Goal: Check status: Check status

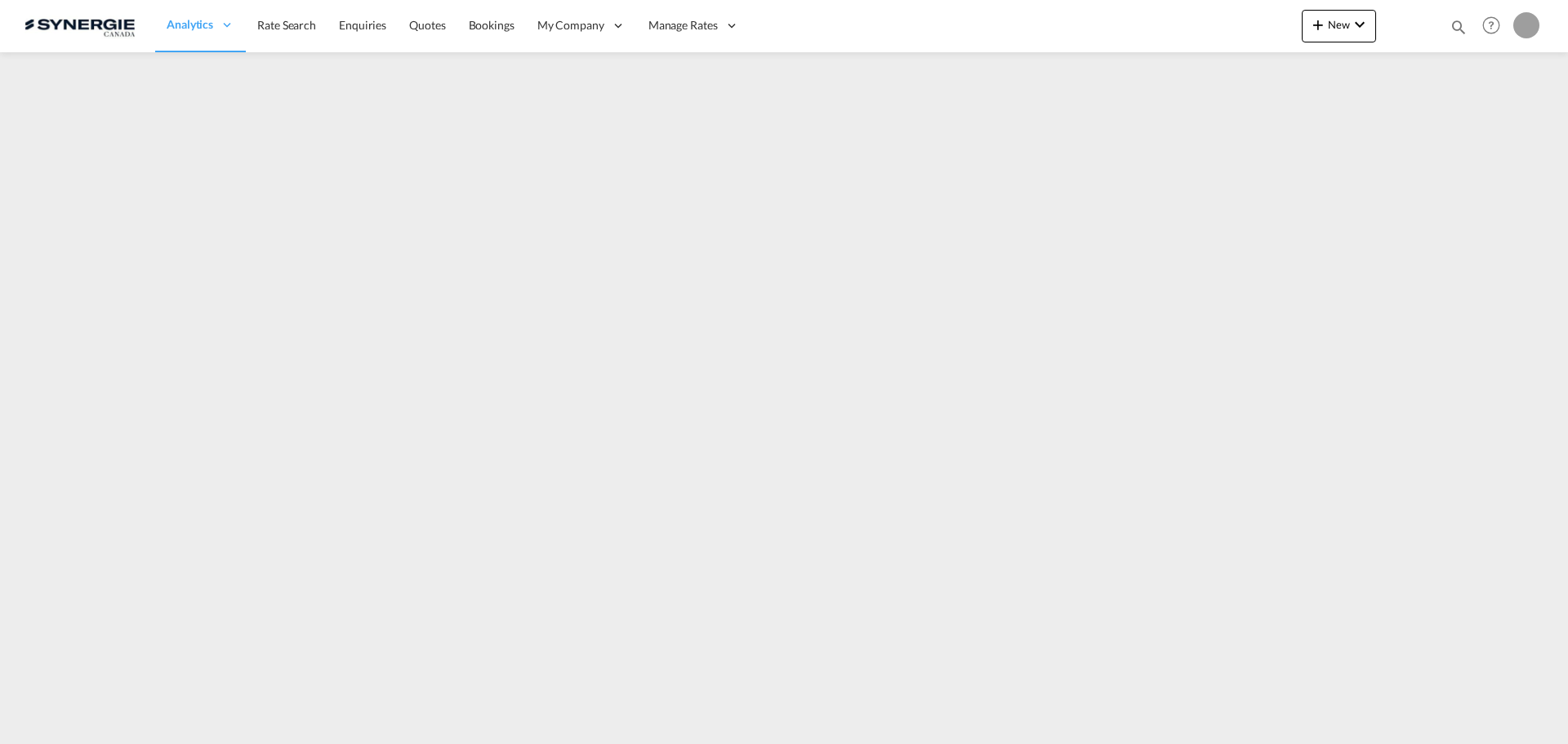
click at [1458, 31] on md-icon "icon-magnify" at bounding box center [1458, 26] width 18 height 18
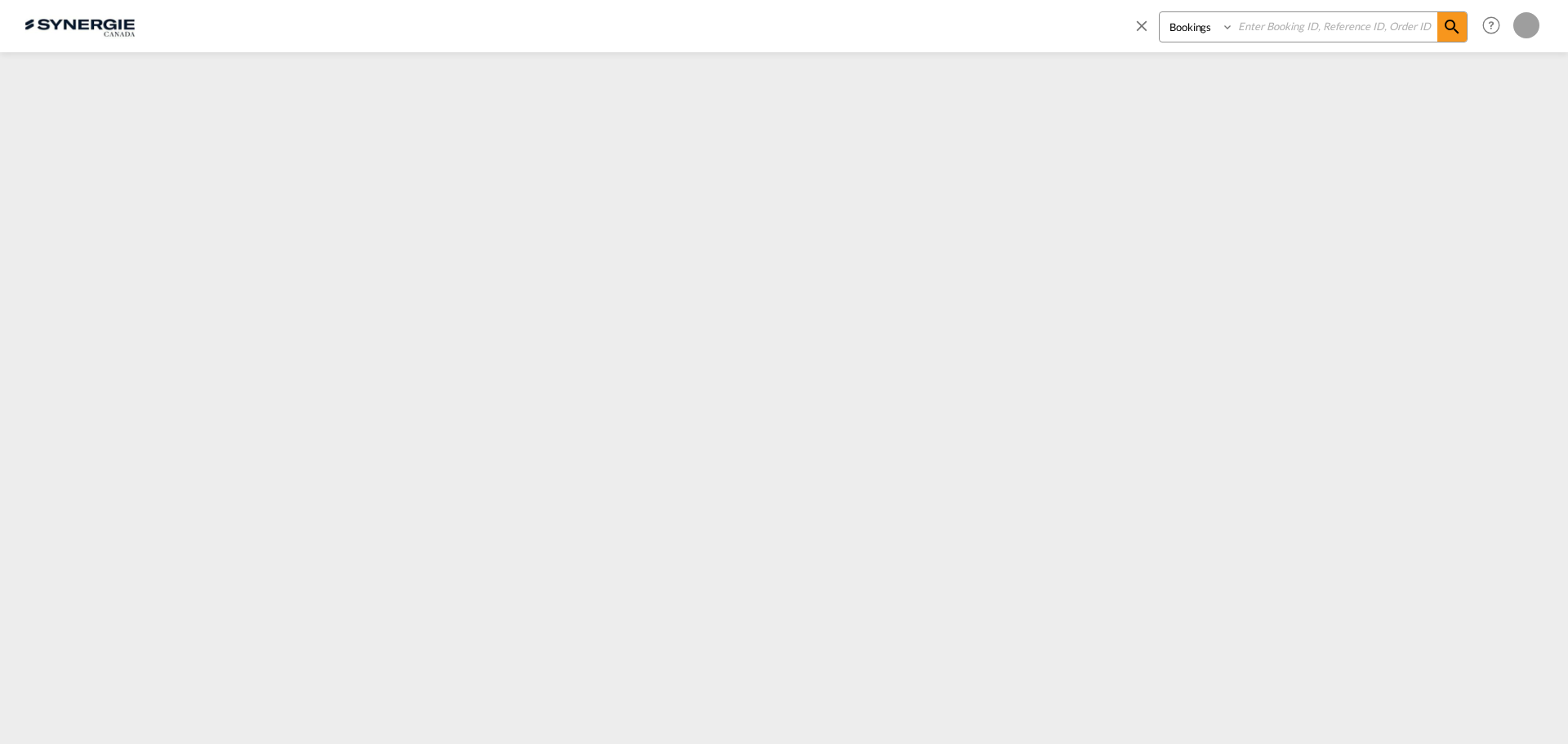
click at [1193, 23] on select "Bookings Quotes Enquiries" at bounding box center [1198, 26] width 77 height 29
select select "Quotes"
click at [1159, 12] on select "Bookings Quotes Enquiries" at bounding box center [1198, 26] width 77 height 29
click at [1287, 27] on input at bounding box center [1336, 26] width 204 height 28
paste input "SYC000014711"
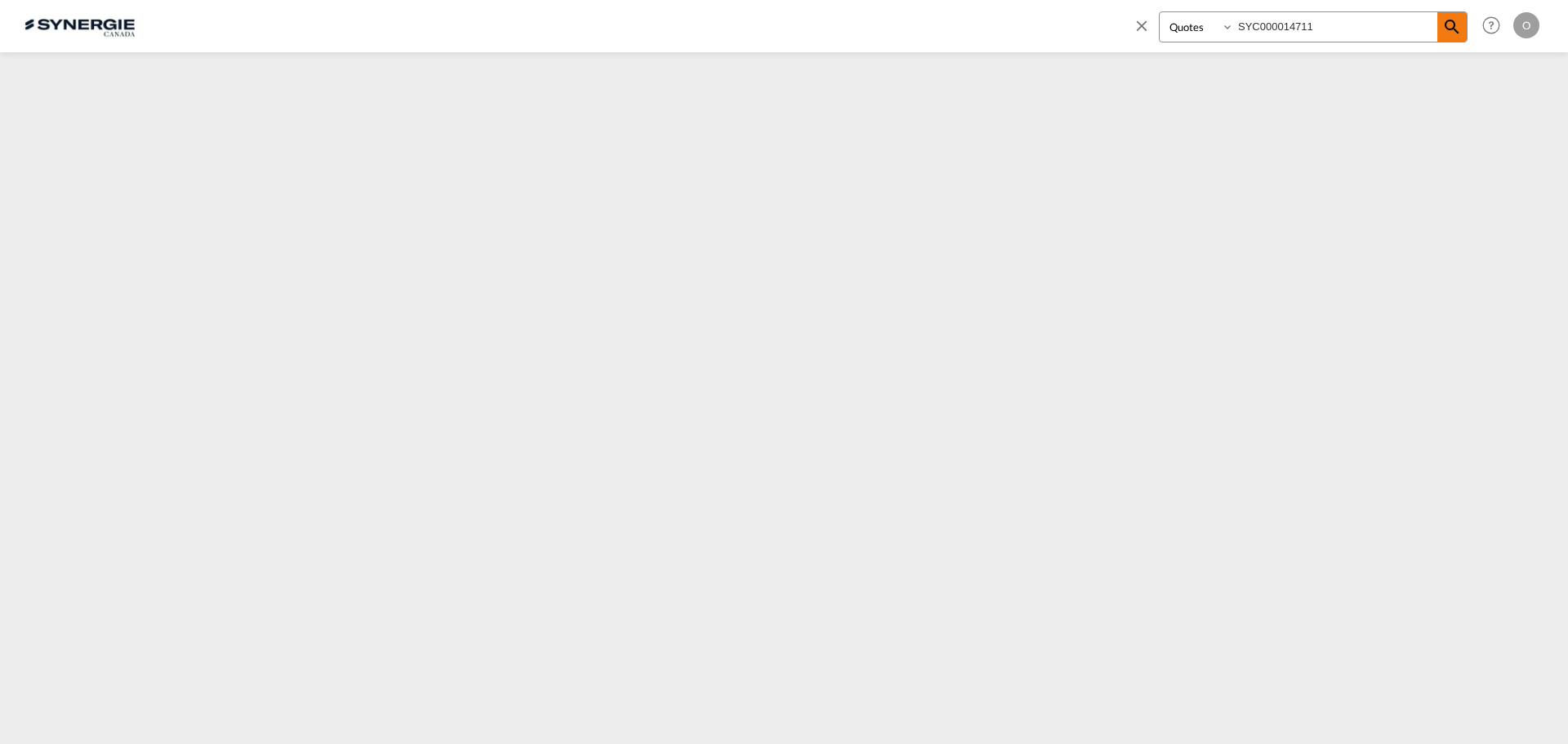
click at [1447, 26] on md-icon "icon-magnify" at bounding box center [1452, 26] width 20 height 20
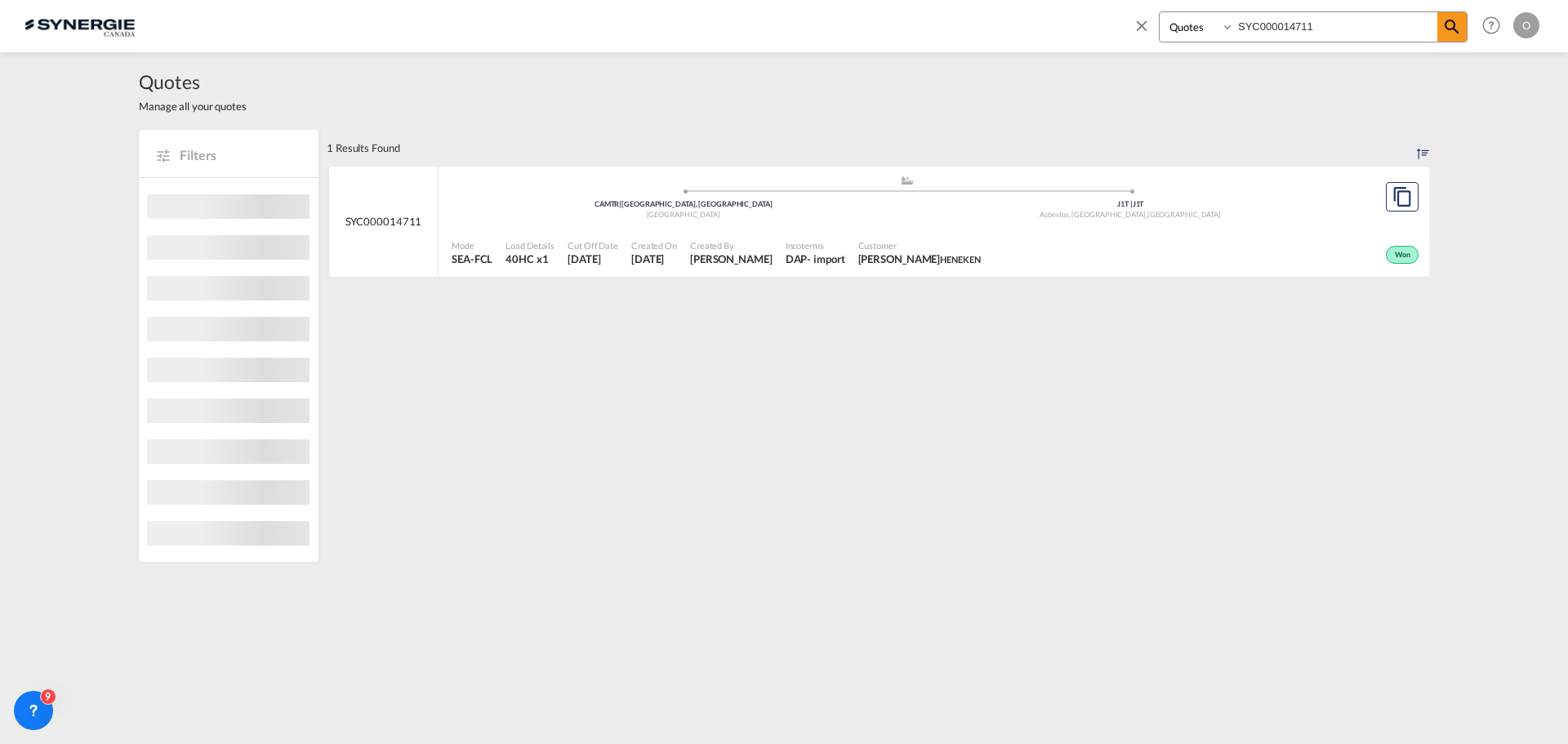
click at [914, 257] on span "[PERSON_NAME] HENEKEN" at bounding box center [920, 259] width 123 height 15
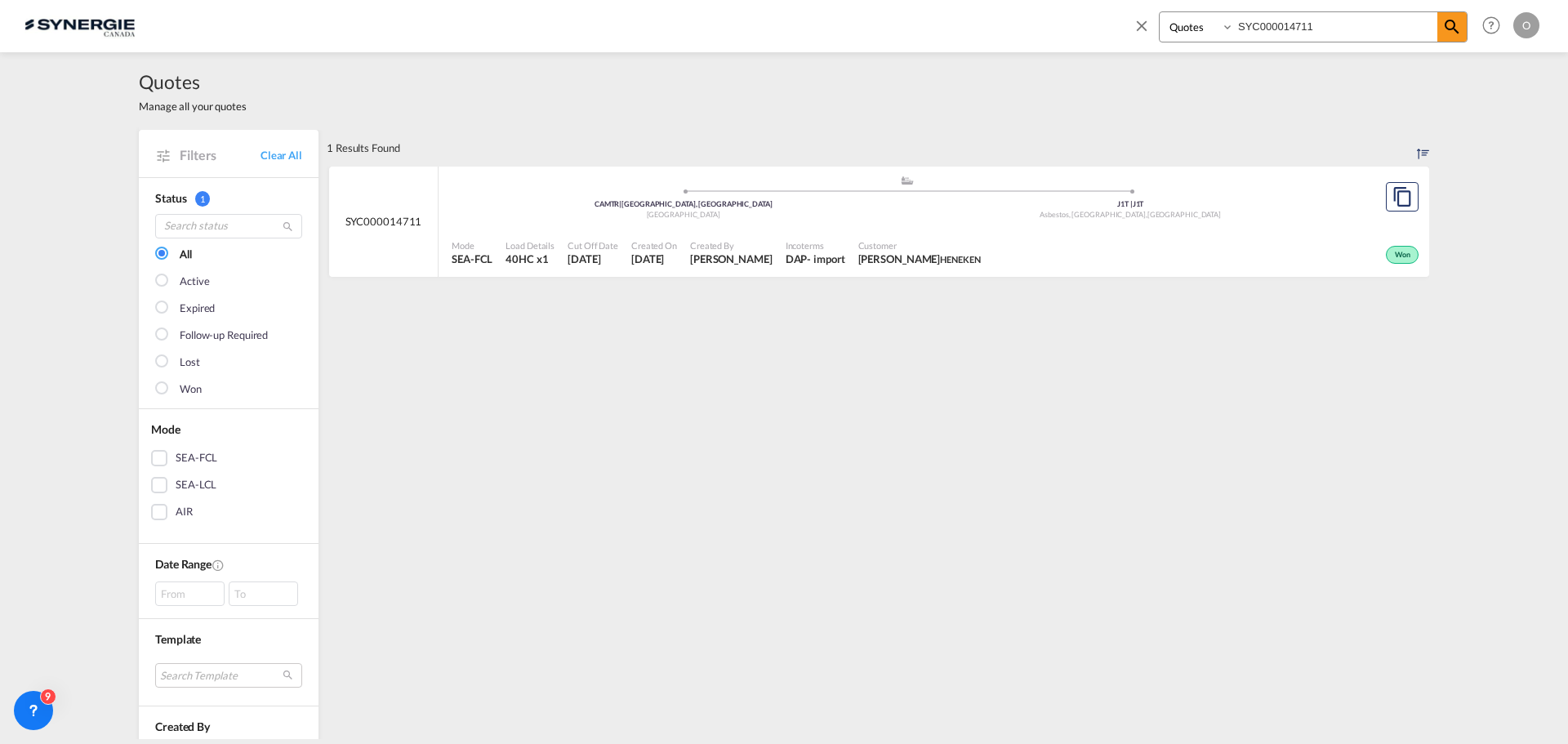
drag, startPoint x: 1326, startPoint y: 28, endPoint x: 1026, endPoint y: 26, distance: 300.0
click at [1027, 26] on div "Bookings Quotes Enquiries SYC000014711 Help Resources Product Release O My Prof…" at bounding box center [784, 25] width 1519 height 51
paste input "14918"
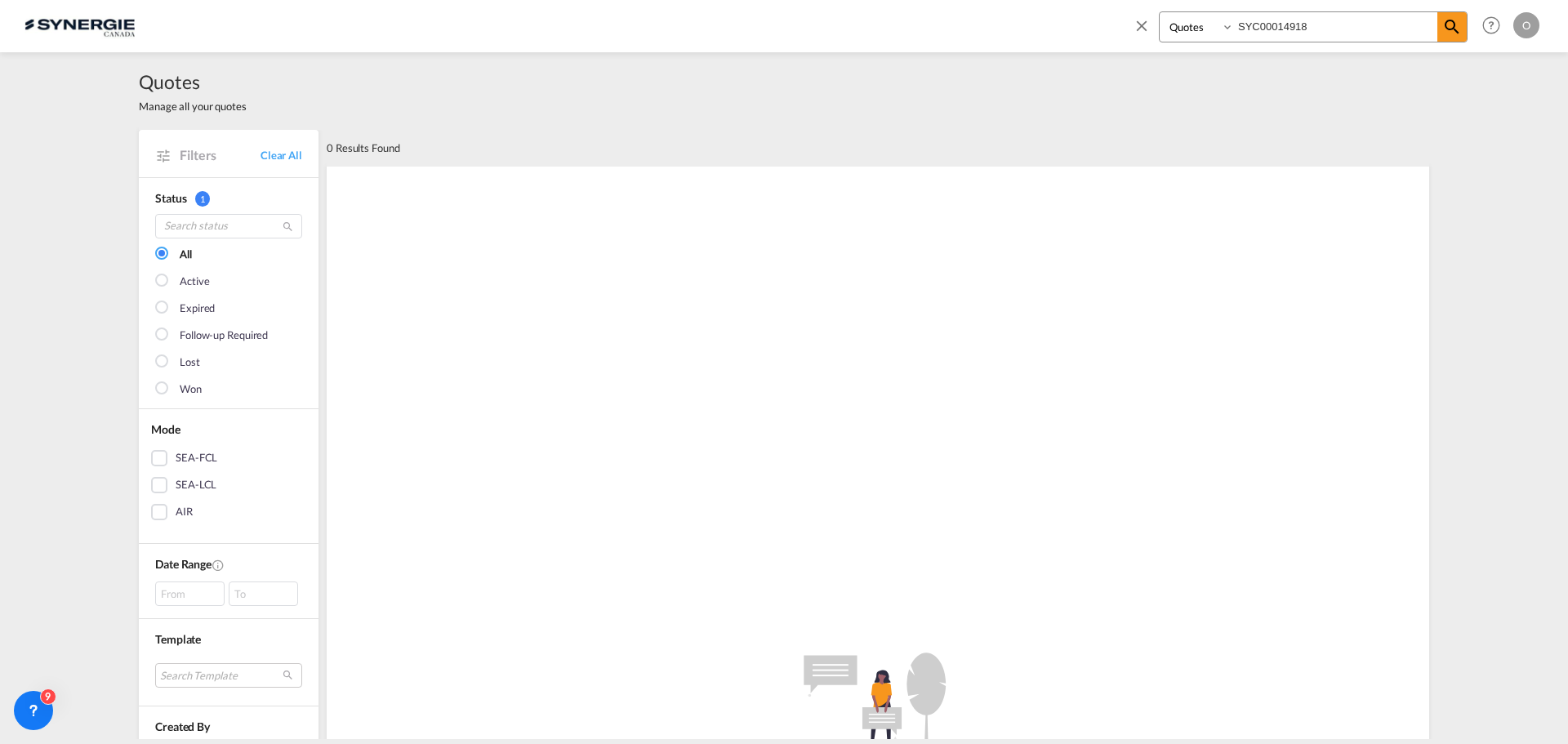
drag, startPoint x: 1331, startPoint y: 24, endPoint x: 976, endPoint y: 24, distance: 355.0
click at [976, 24] on div "Bookings Quotes Enquiries SYC00014918 Help Resources Product Release O My Profi…" at bounding box center [784, 25] width 1519 height 51
paste input "015140"
type input "SYC000015140"
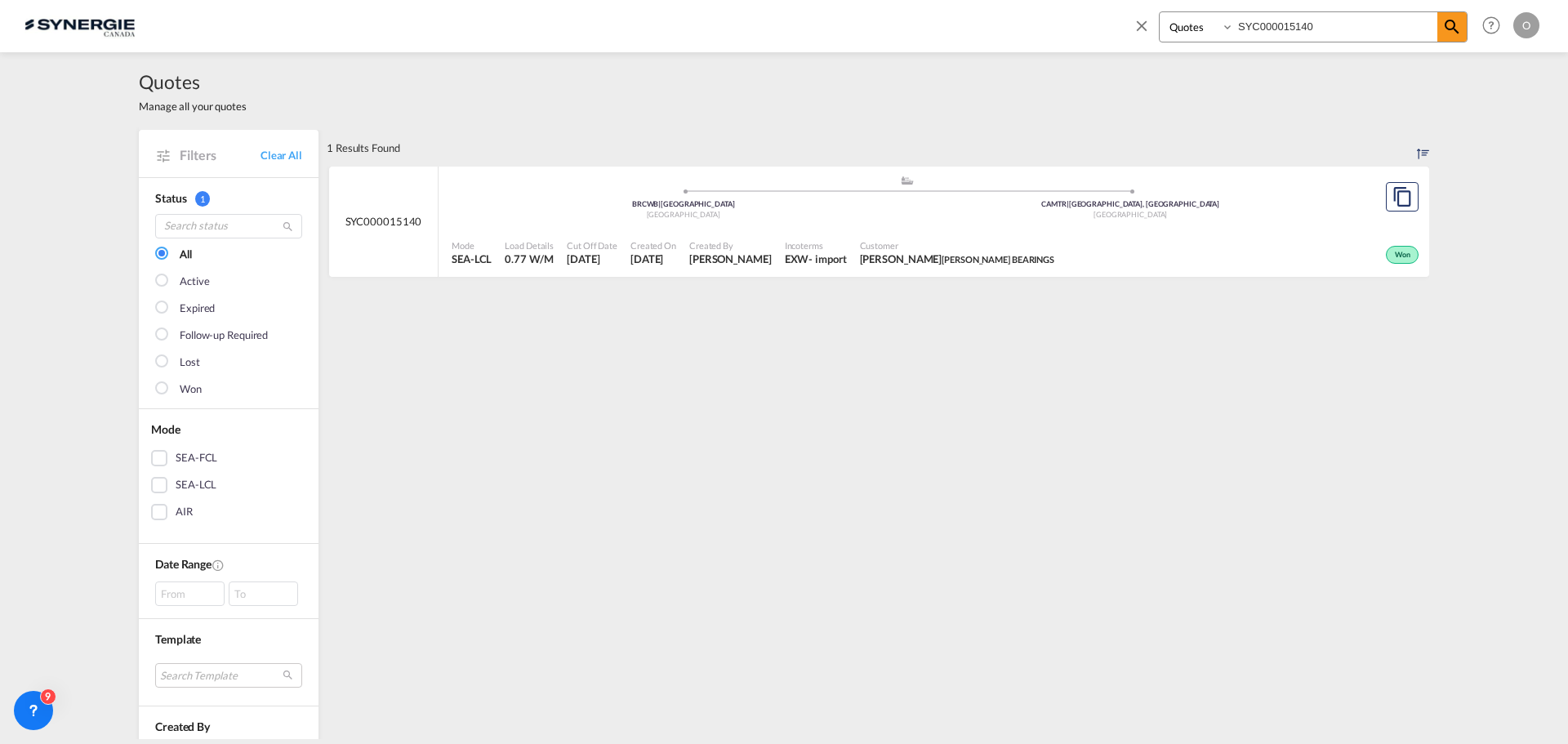
click at [951, 250] on span "Customer" at bounding box center [957, 245] width 195 height 12
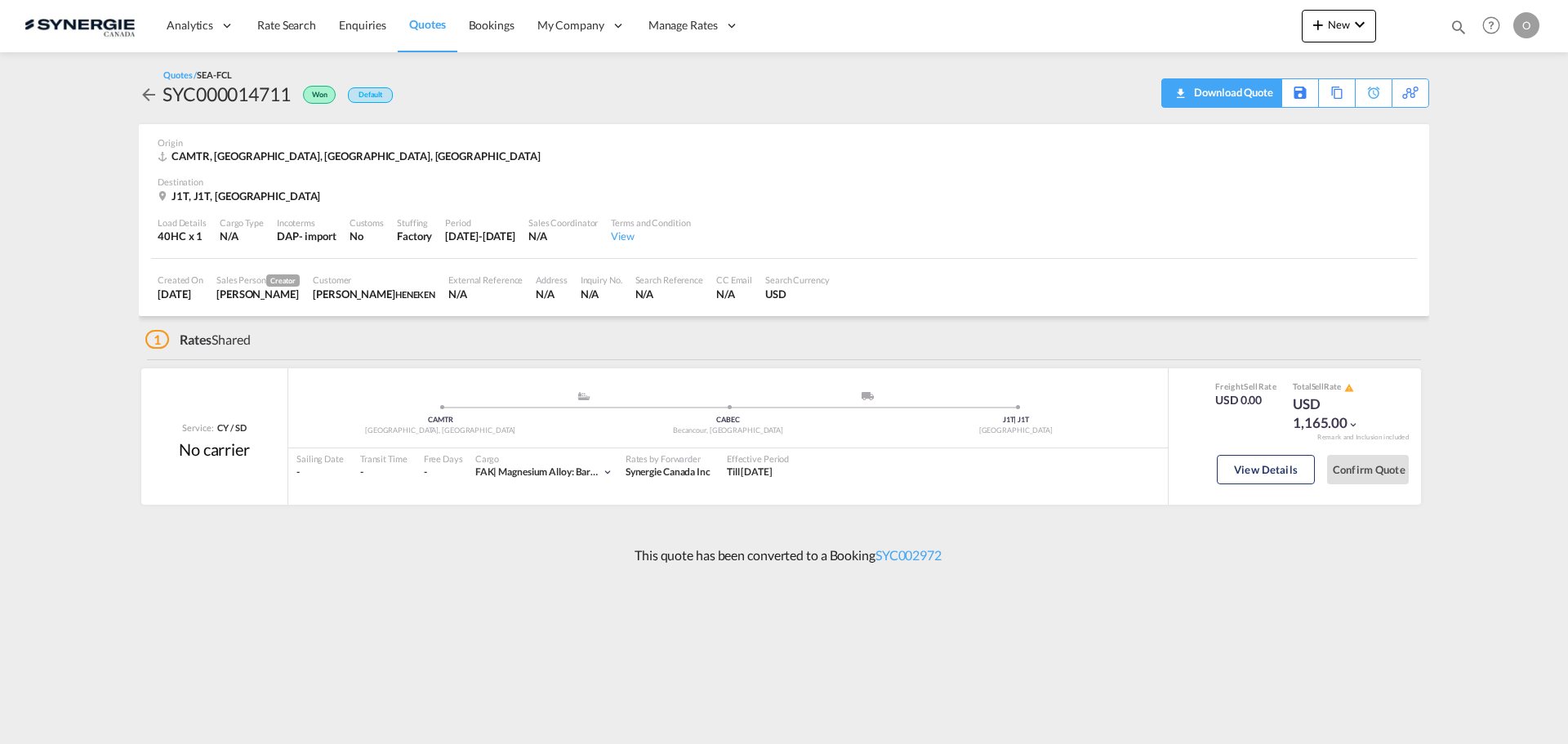
click at [1249, 94] on div "Download Quote" at bounding box center [1231, 92] width 83 height 26
click at [1251, 460] on button "View Details" at bounding box center [1266, 469] width 98 height 29
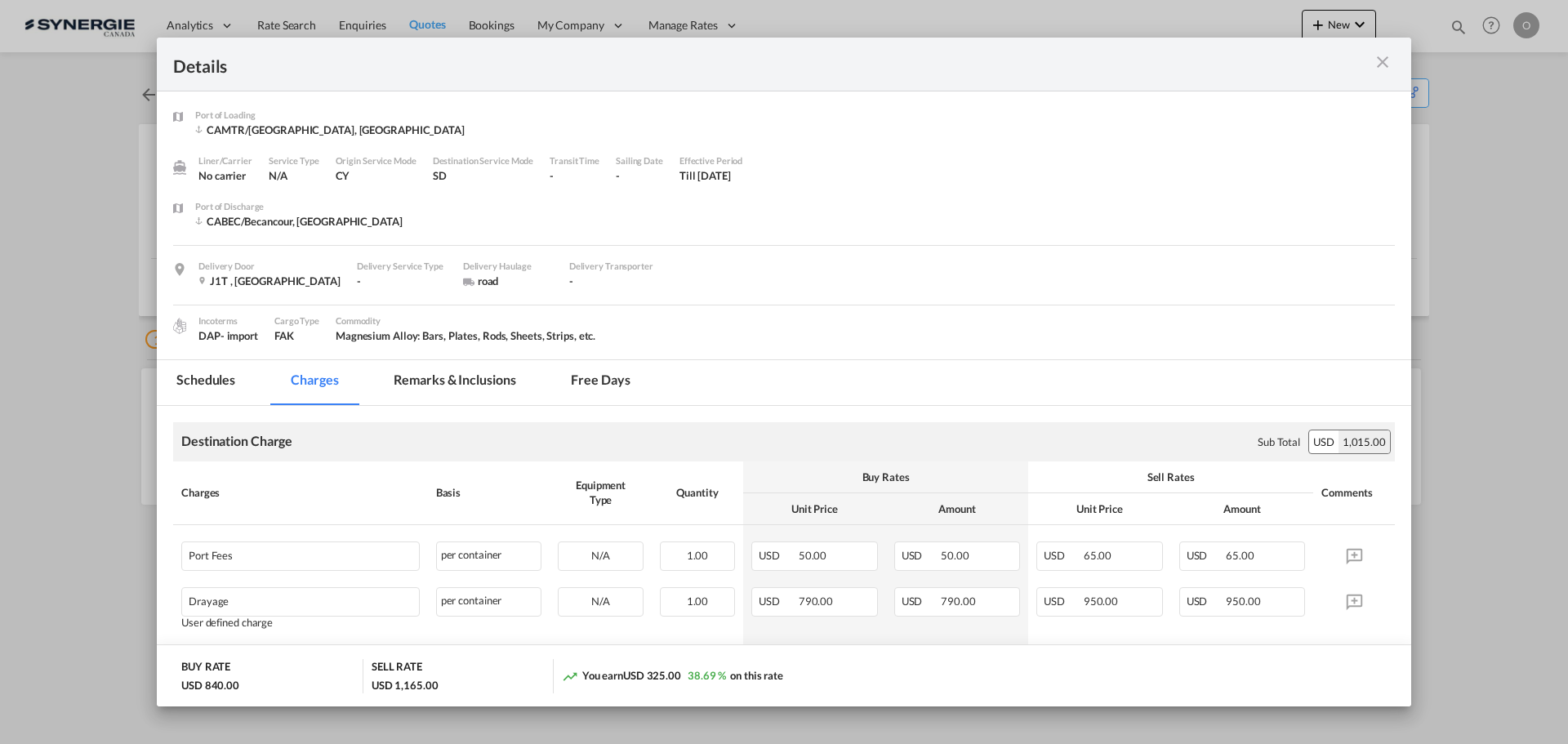
click at [509, 366] on md-tab-item "Remarks & Inclusions" at bounding box center [454, 383] width 161 height 45
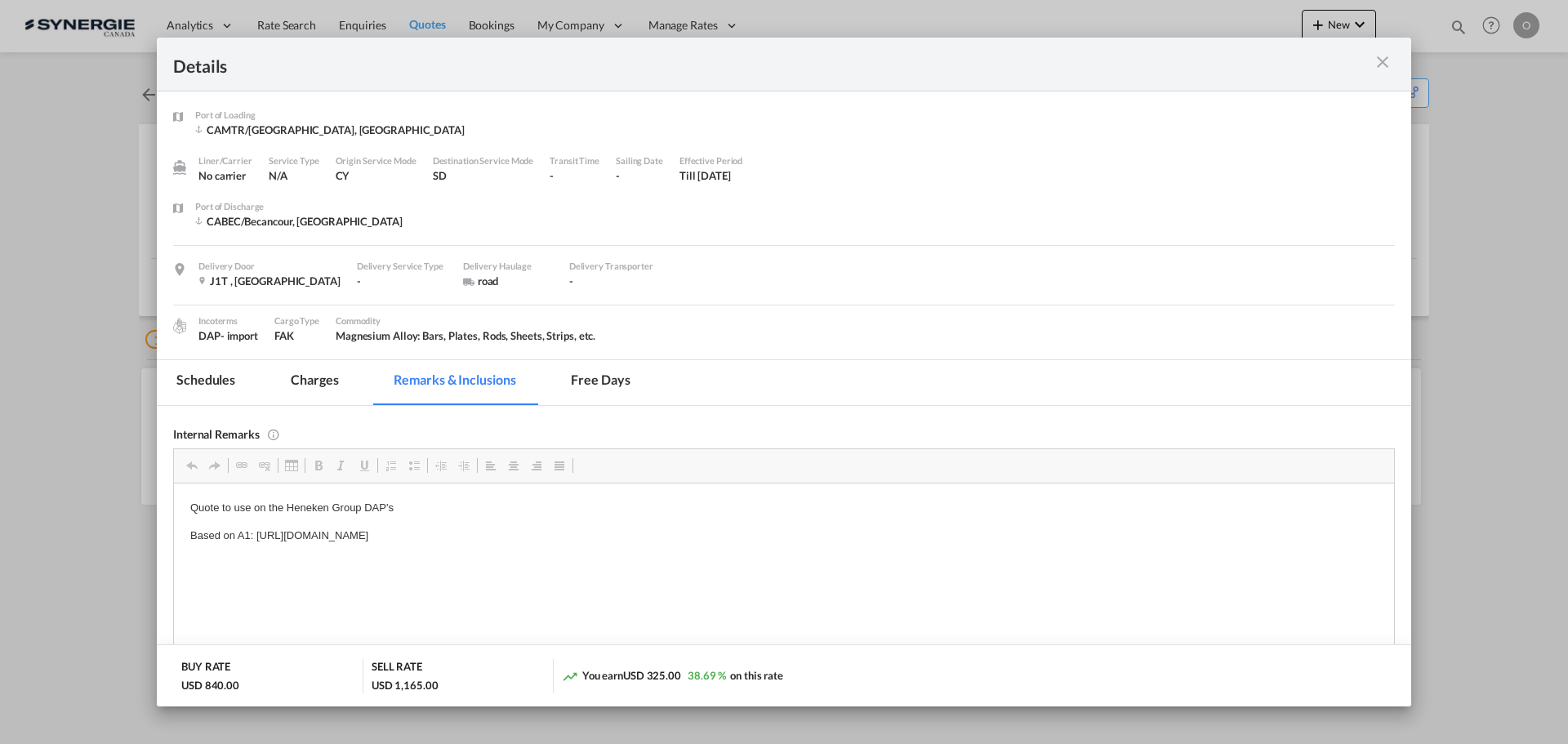
drag, startPoint x: 254, startPoint y: 535, endPoint x: 415, endPoint y: 539, distance: 161.0
copy p "https://app.frontapp.com/open/cnv_poeo973?key=AU1eJqi3wtJpQnNSbvhvE0XQlOQofbhO"
drag, startPoint x: 257, startPoint y: 537, endPoint x: 689, endPoint y: 537, distance: 432.0
click at [689, 537] on p "Based on A1: https://app.frontapp.com/open/cnv_poeo973?key=AU1eJqi3wtJpQnNSbvhv…" at bounding box center [784, 535] width 1188 height 17
click at [321, 381] on md-tab-item "Charges" at bounding box center [314, 383] width 87 height 45
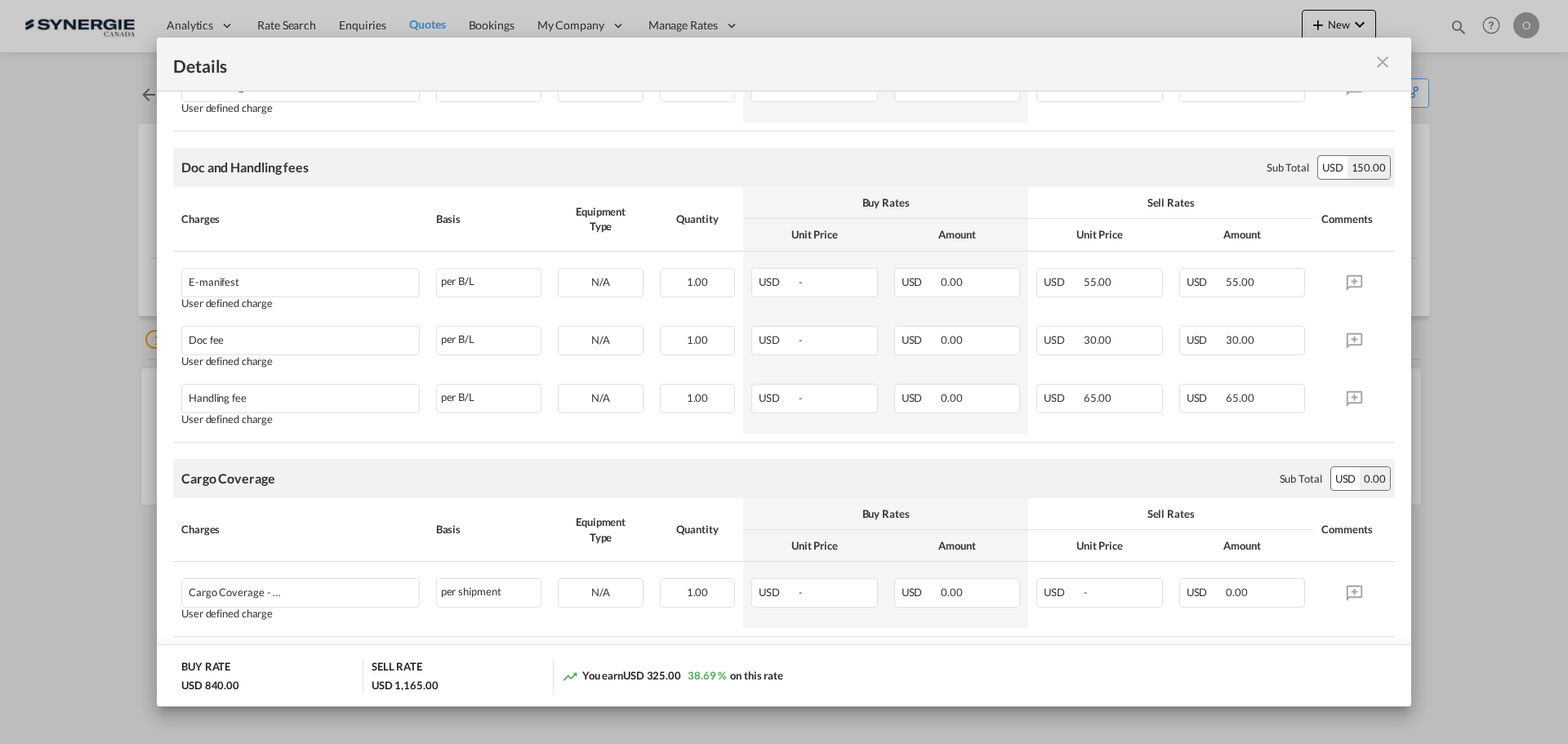
scroll to position [614, 0]
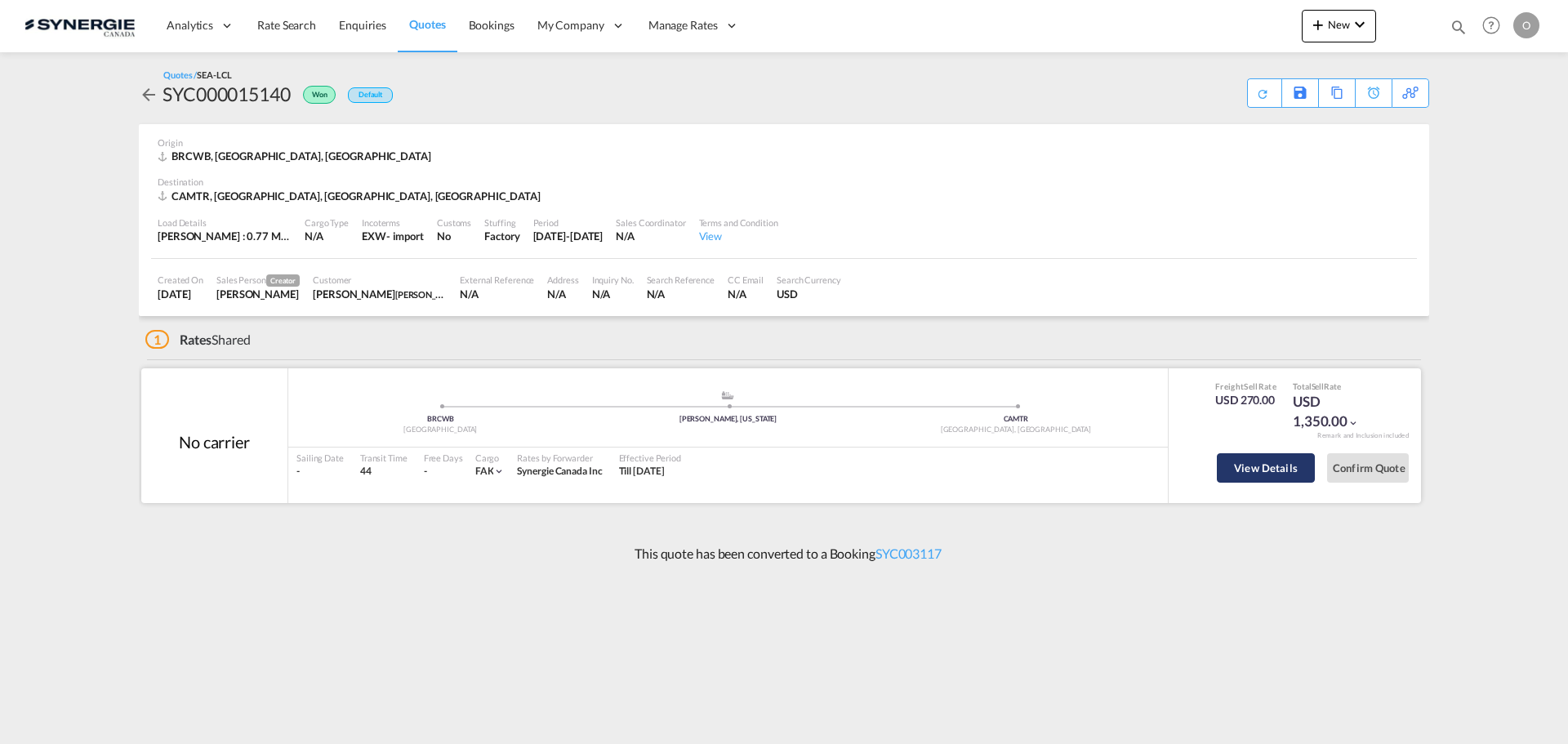
click at [1249, 465] on button "View Details" at bounding box center [1266, 467] width 98 height 29
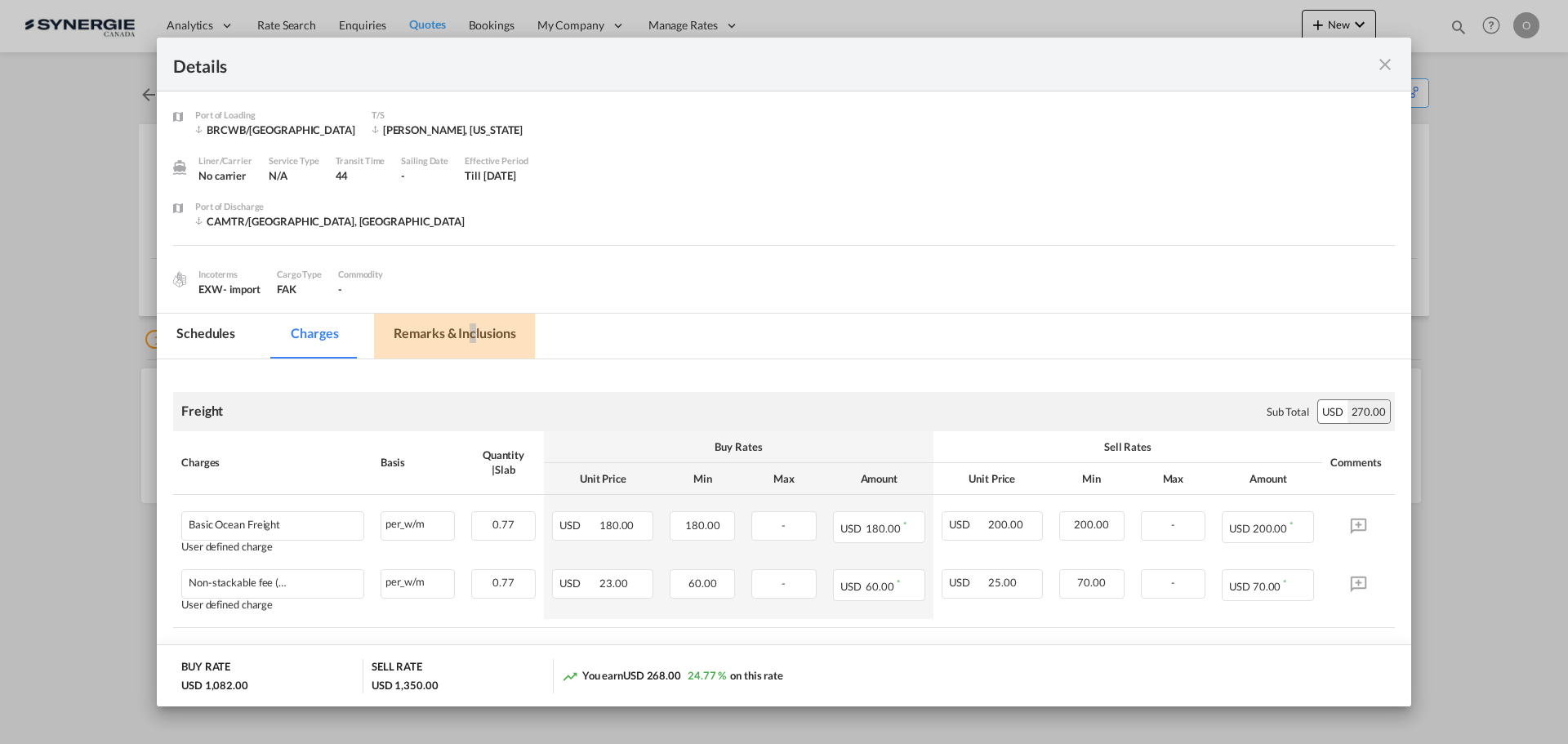
click at [472, 343] on md-tab-item "Remarks & Inclusions" at bounding box center [454, 336] width 161 height 45
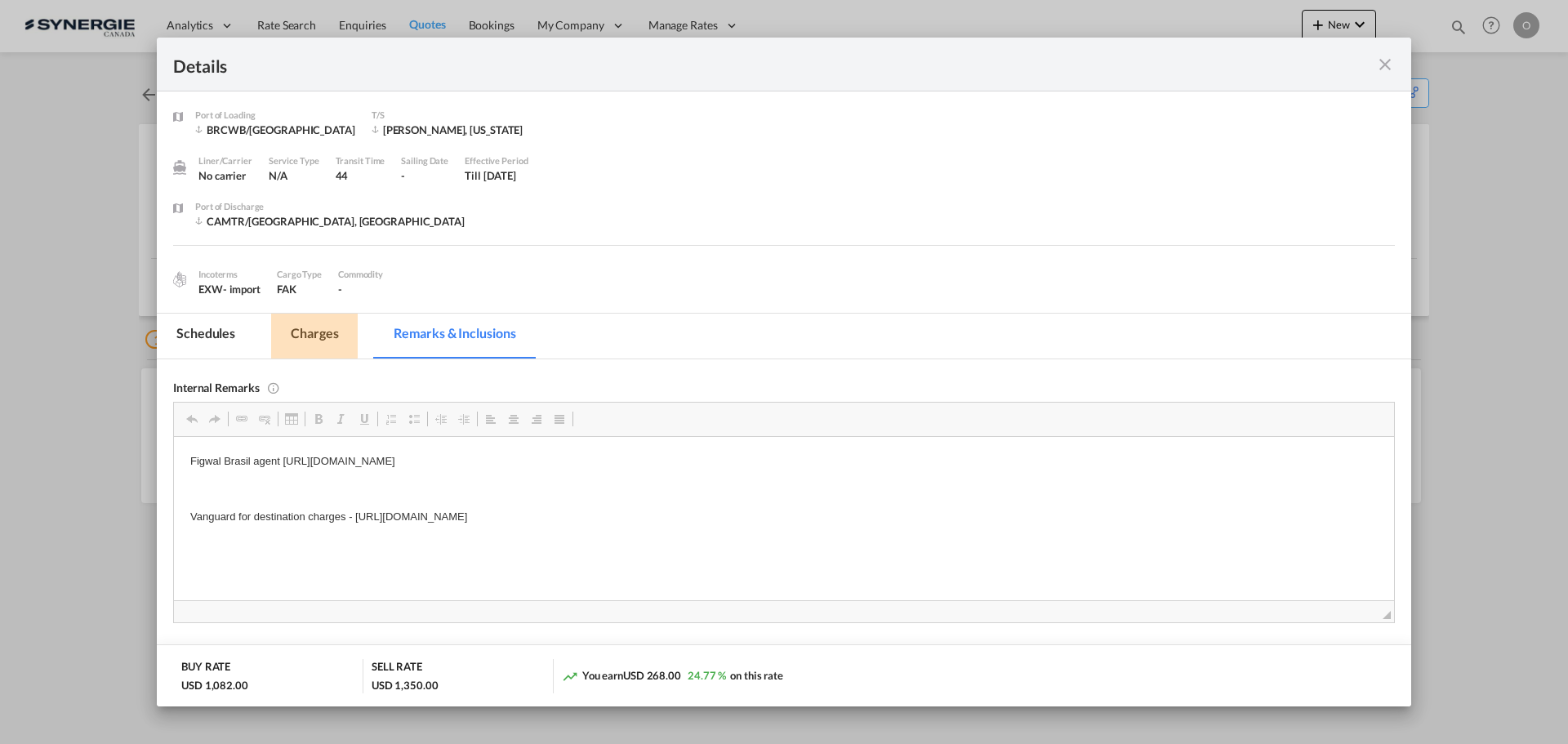
click at [309, 333] on md-tab-item "Charges" at bounding box center [314, 336] width 87 height 45
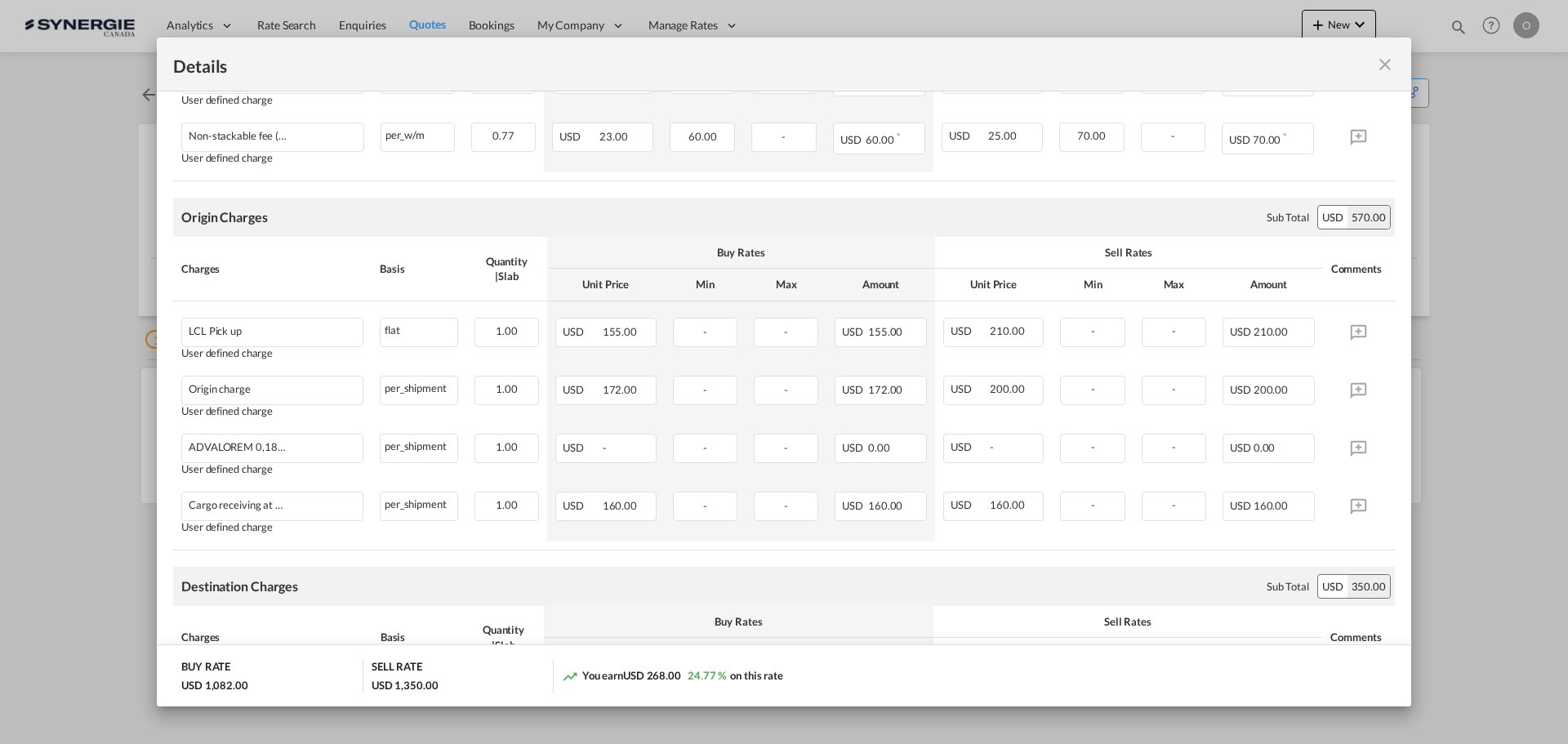
scroll to position [489, 0]
